Goal: Information Seeking & Learning: Find specific fact

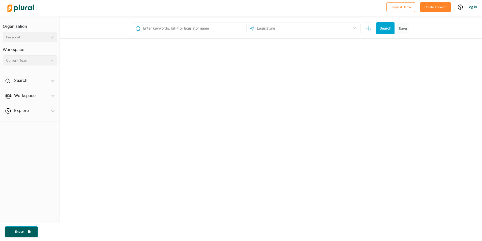
click at [194, 28] on input "text" at bounding box center [194, 28] width 102 height 10
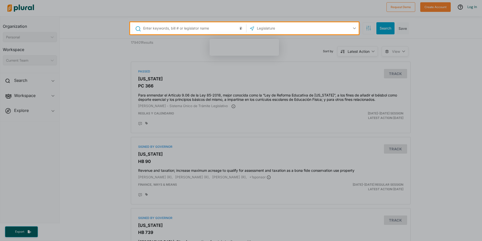
click at [131, 86] on div at bounding box center [241, 137] width 482 height 206
click at [101, 57] on div at bounding box center [241, 137] width 482 height 206
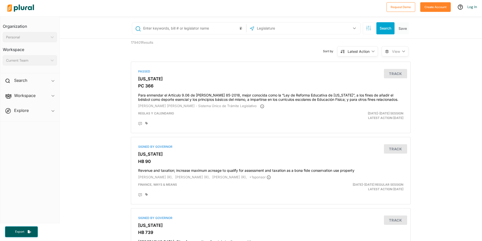
click at [168, 29] on input "text" at bounding box center [194, 28] width 102 height 10
type input "knoxville state houes represntive"
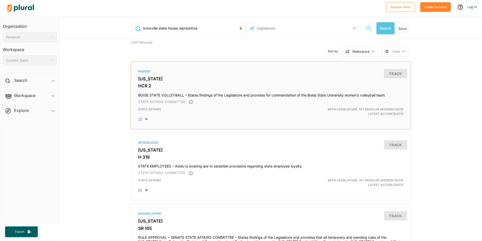
click at [288, 93] on h4 "BOISE STATE VOLLEYBALL – States findings of the Legislature and provides for co…" at bounding box center [270, 94] width 265 height 7
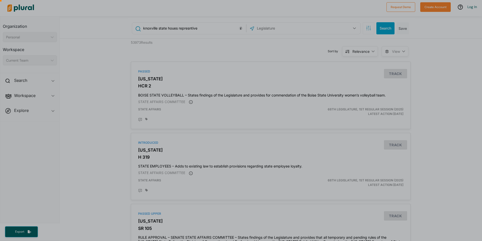
click at [223, 32] on div at bounding box center [197, 28] width 395 height 12
click at [219, 30] on div at bounding box center [197, 28] width 395 height 12
click at [222, 27] on div at bounding box center [197, 28] width 395 height 12
click at [199, 25] on div at bounding box center [197, 28] width 395 height 12
click at [385, 26] on div at bounding box center [197, 28] width 395 height 12
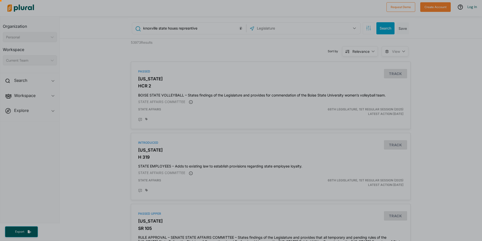
drag, startPoint x: 384, startPoint y: 27, endPoint x: 386, endPoint y: 29, distance: 2.9
click at [384, 27] on div at bounding box center [197, 28] width 395 height 12
click at [398, 33] on button "Save" at bounding box center [403, 28] width 12 height 12
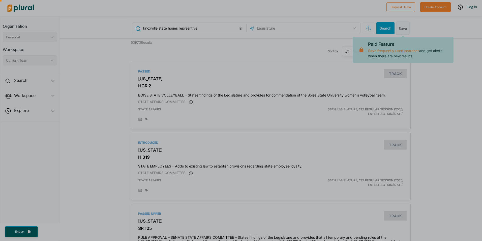
click at [399, 31] on button "Save" at bounding box center [403, 28] width 12 height 12
click at [382, 31] on div at bounding box center [197, 28] width 395 height 12
drag, startPoint x: 364, startPoint y: 30, endPoint x: 100, endPoint y: 24, distance: 263.6
click at [169, 240] on div at bounding box center [241, 241] width 482 height 0
click at [20, 37] on div at bounding box center [241, 137] width 482 height 206
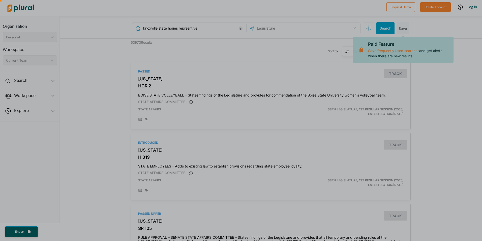
click at [12, 60] on div at bounding box center [241, 137] width 482 height 206
drag, startPoint x: 35, startPoint y: 82, endPoint x: 31, endPoint y: 78, distance: 5.9
click at [35, 82] on div at bounding box center [241, 137] width 482 height 206
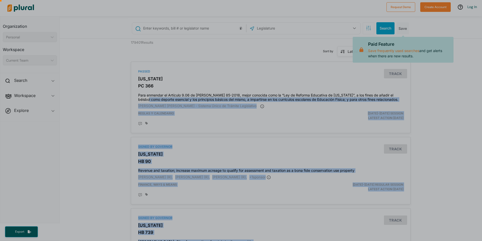
drag, startPoint x: 480, startPoint y: 41, endPoint x: 430, endPoint y: 51, distance: 50.8
click at [482, 90] on div at bounding box center [241, 137] width 482 height 206
